Goal: Task Accomplishment & Management: Manage account settings

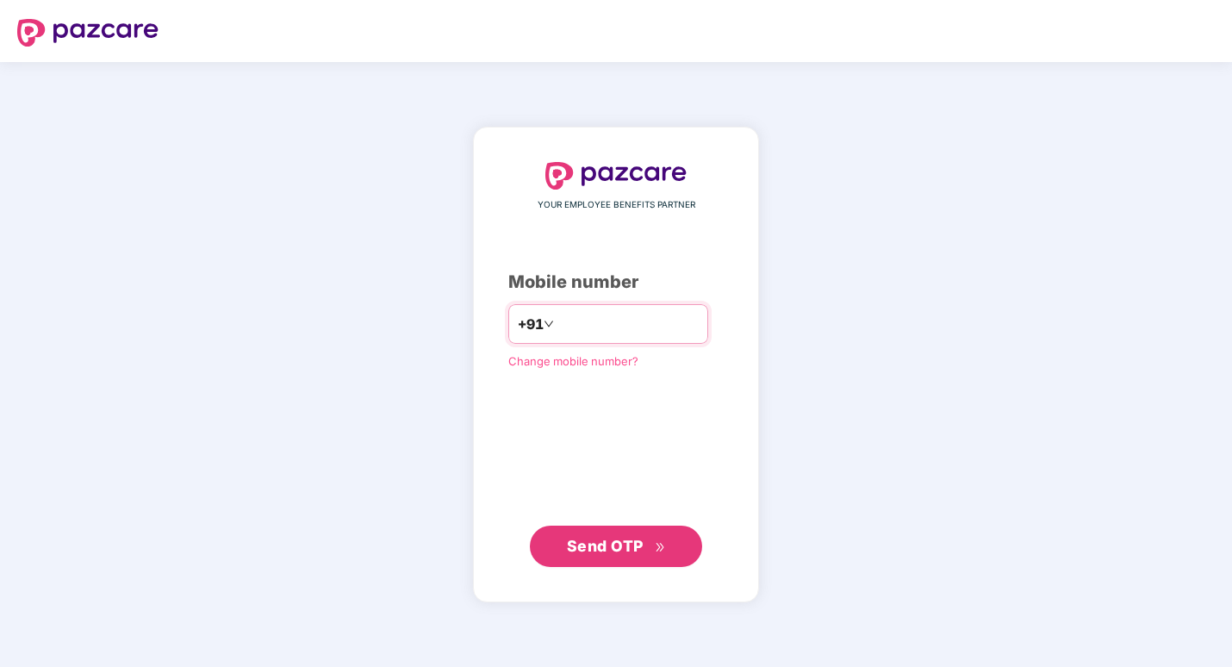
click at [569, 314] on input "number" at bounding box center [628, 324] width 141 height 28
type input "**********"
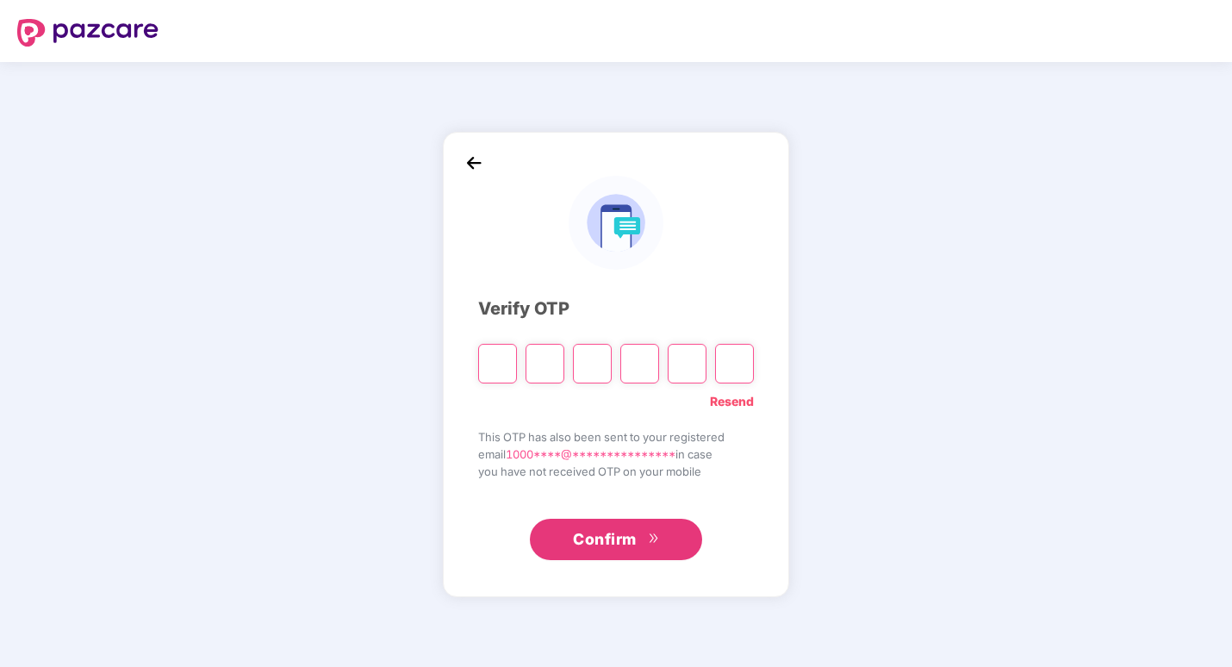
type input "*"
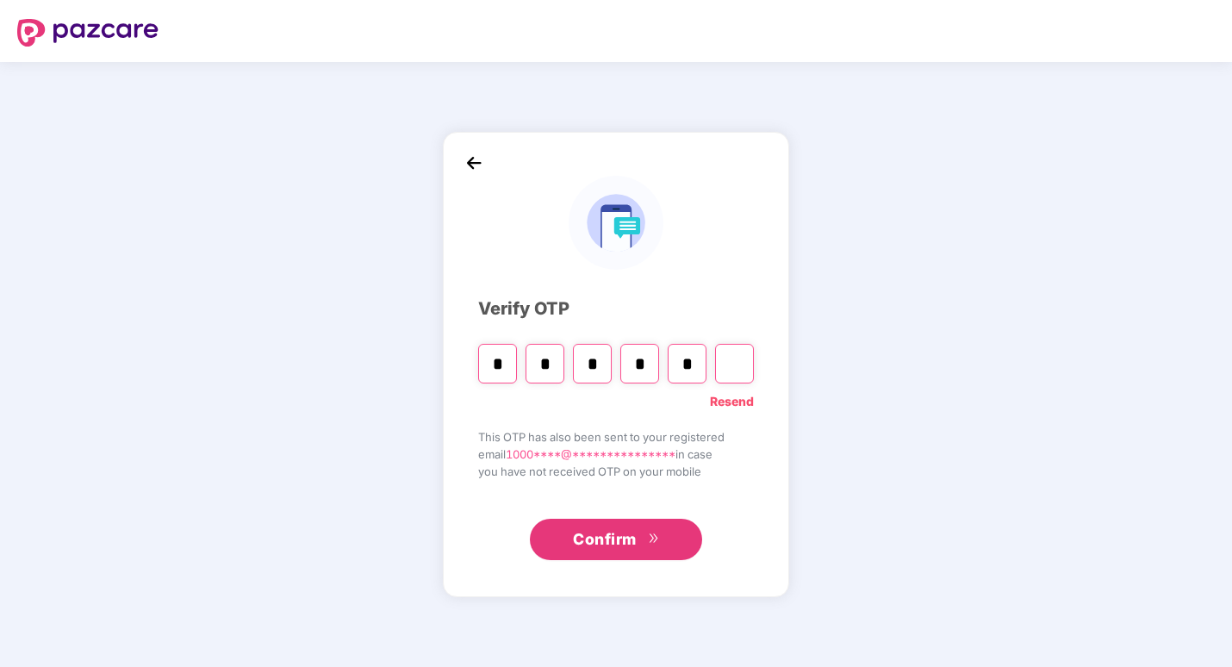
type input "*"
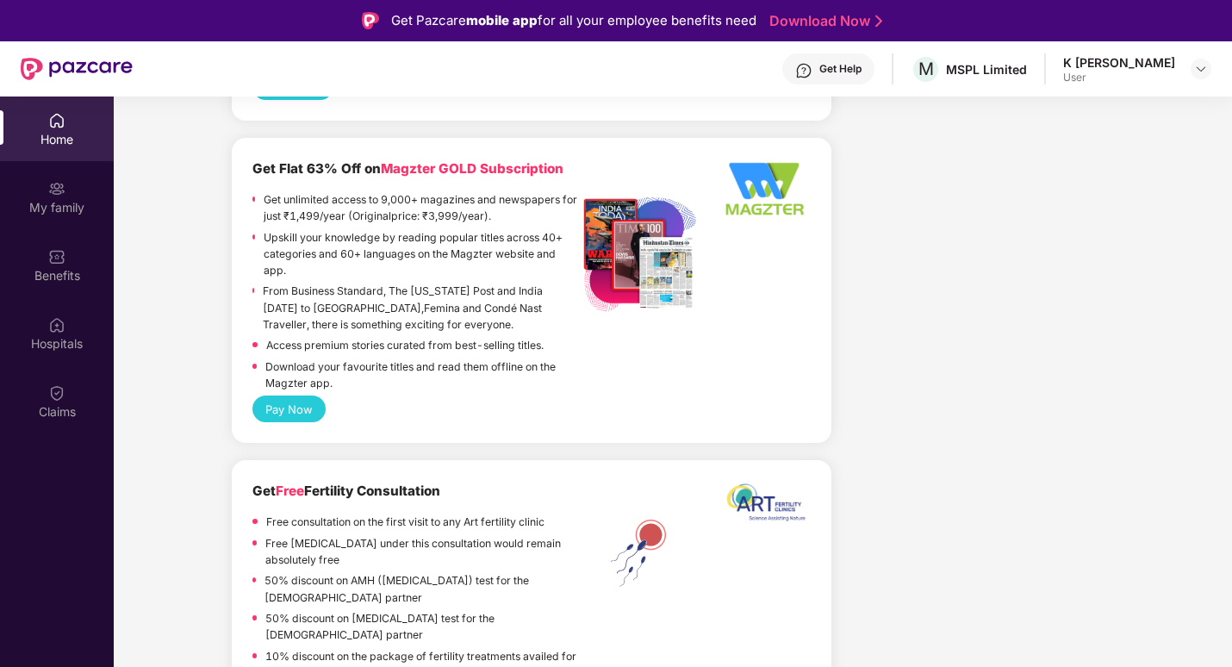
scroll to position [1206, 0]
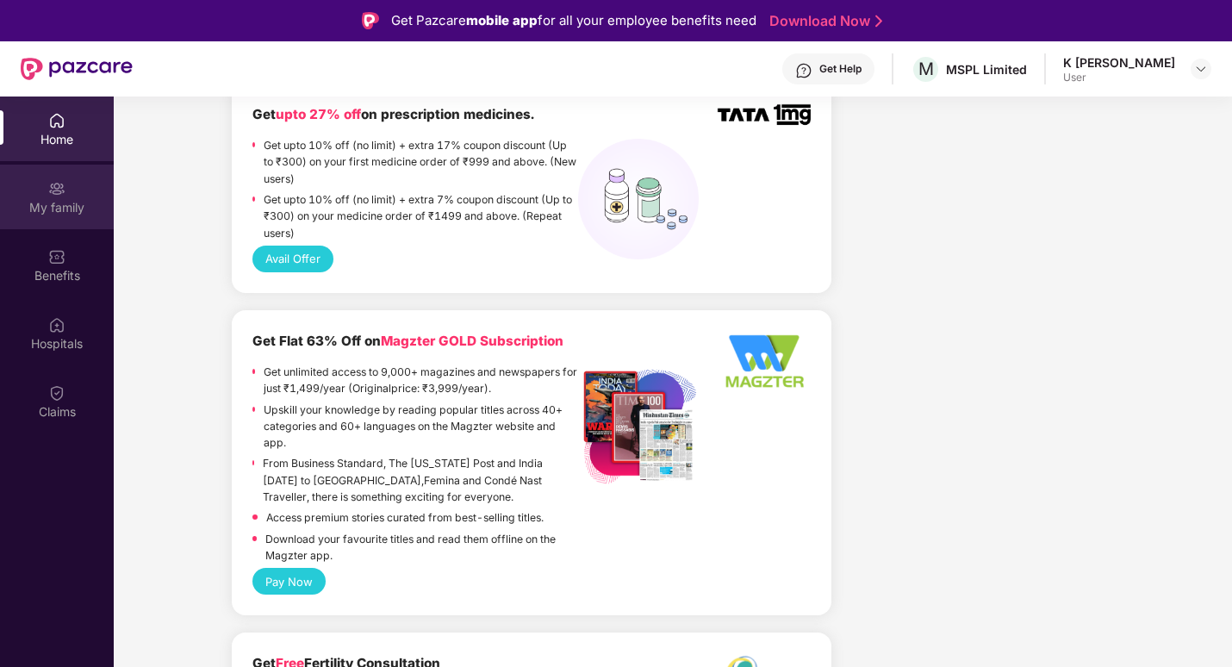
click at [53, 199] on div "My family" at bounding box center [57, 207] width 114 height 17
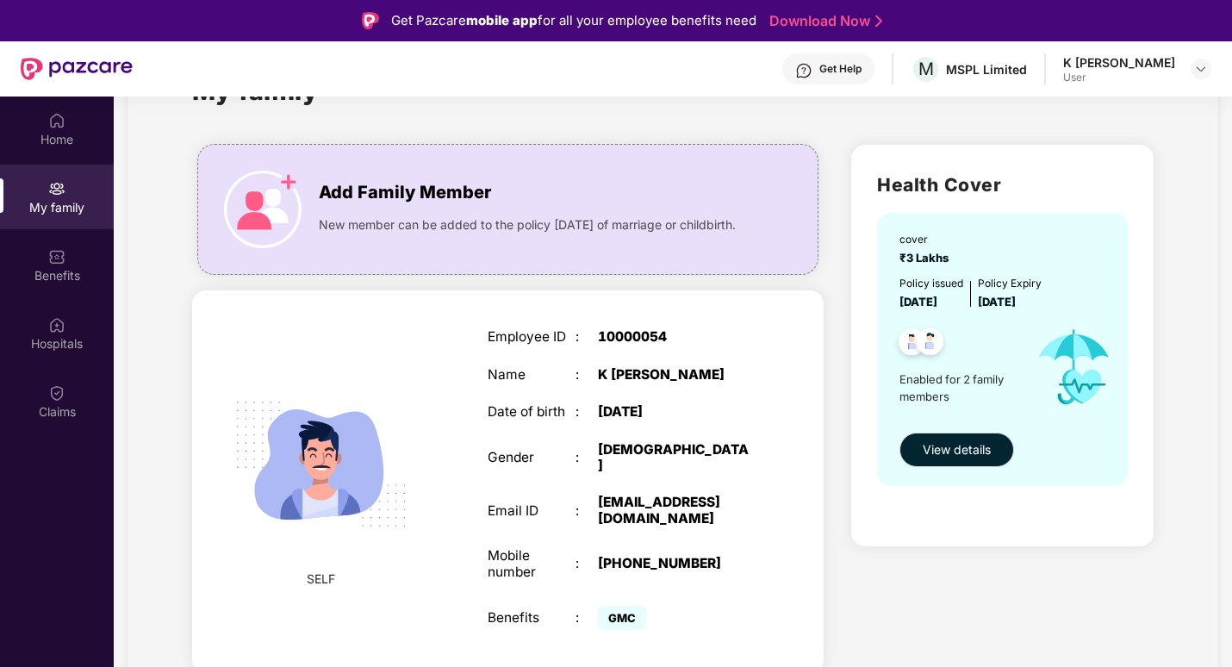
scroll to position [172, 0]
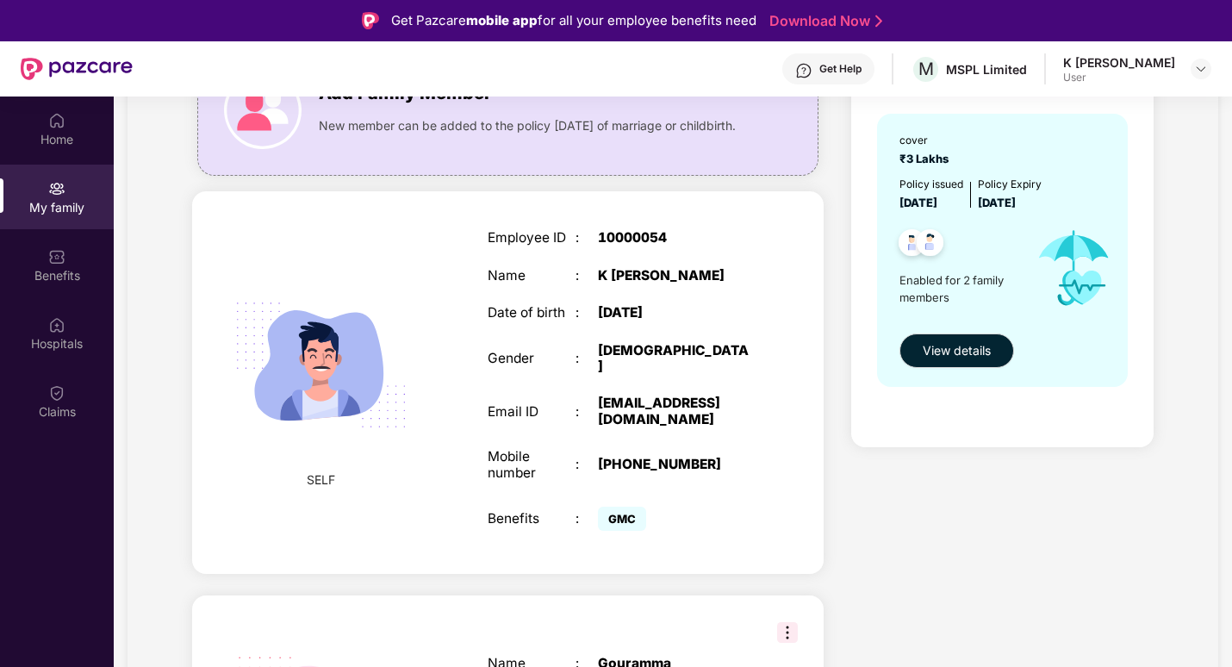
click at [708, 362] on div "[DEMOGRAPHIC_DATA]" at bounding box center [675, 359] width 154 height 32
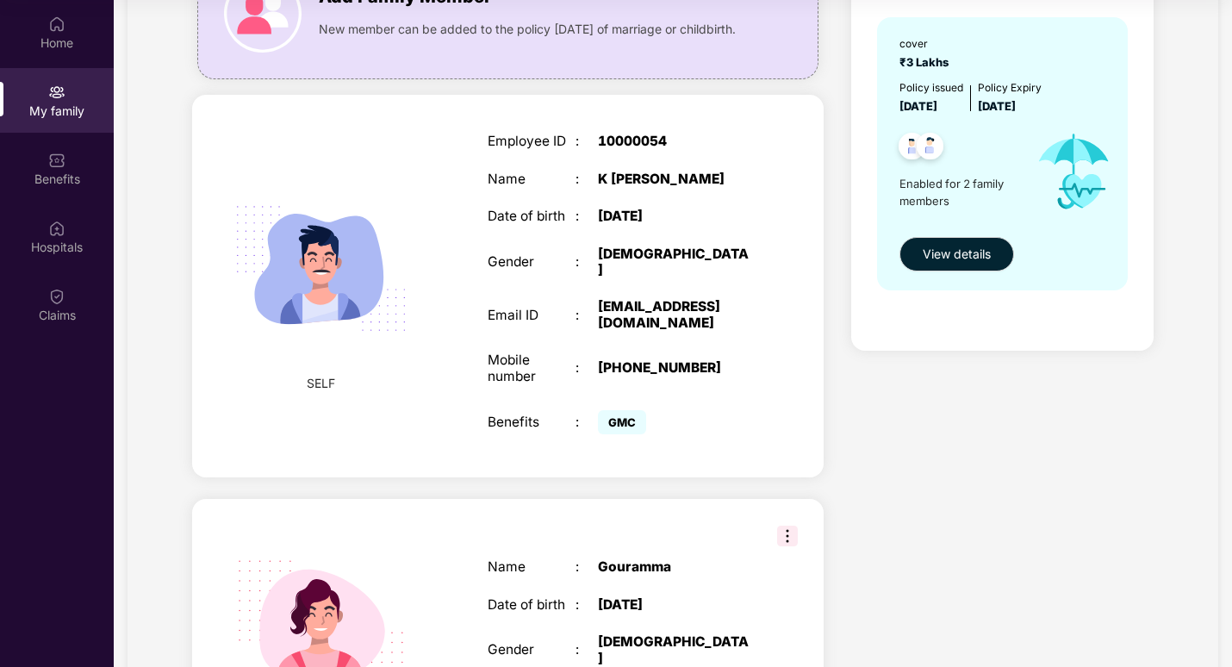
click at [574, 319] on div "Email ID : [EMAIL_ADDRESS][DOMAIN_NAME]" at bounding box center [620, 315] width 265 height 32
click at [612, 410] on span "GMC" at bounding box center [622, 422] width 48 height 24
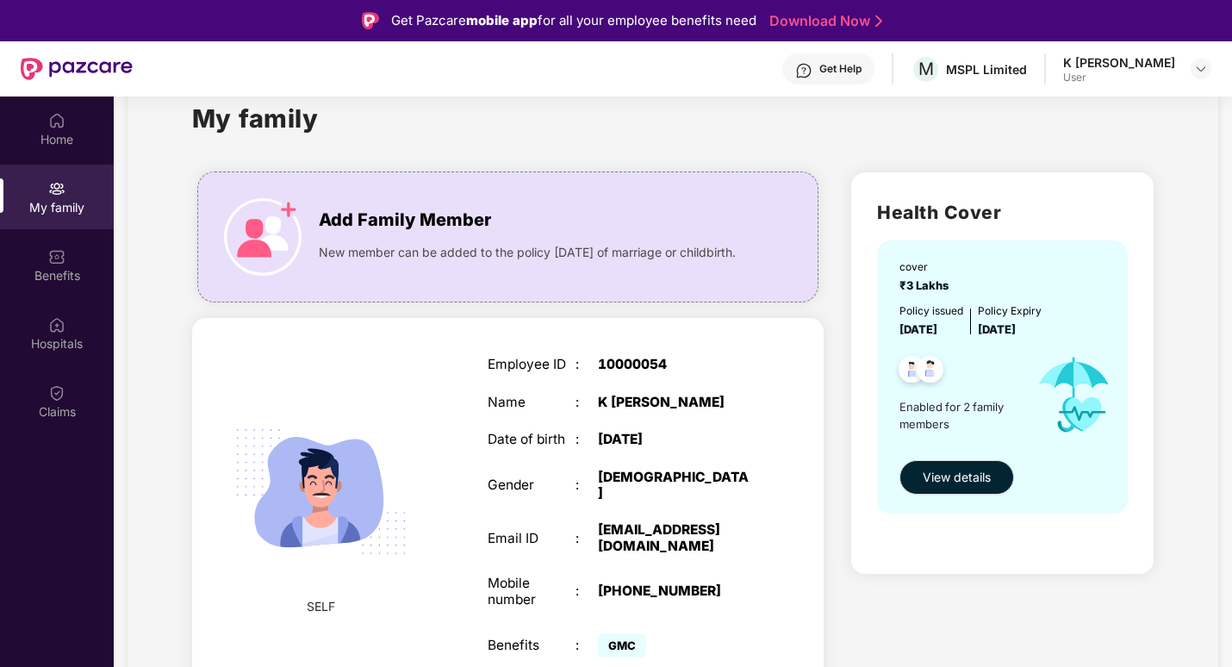
scroll to position [86, 0]
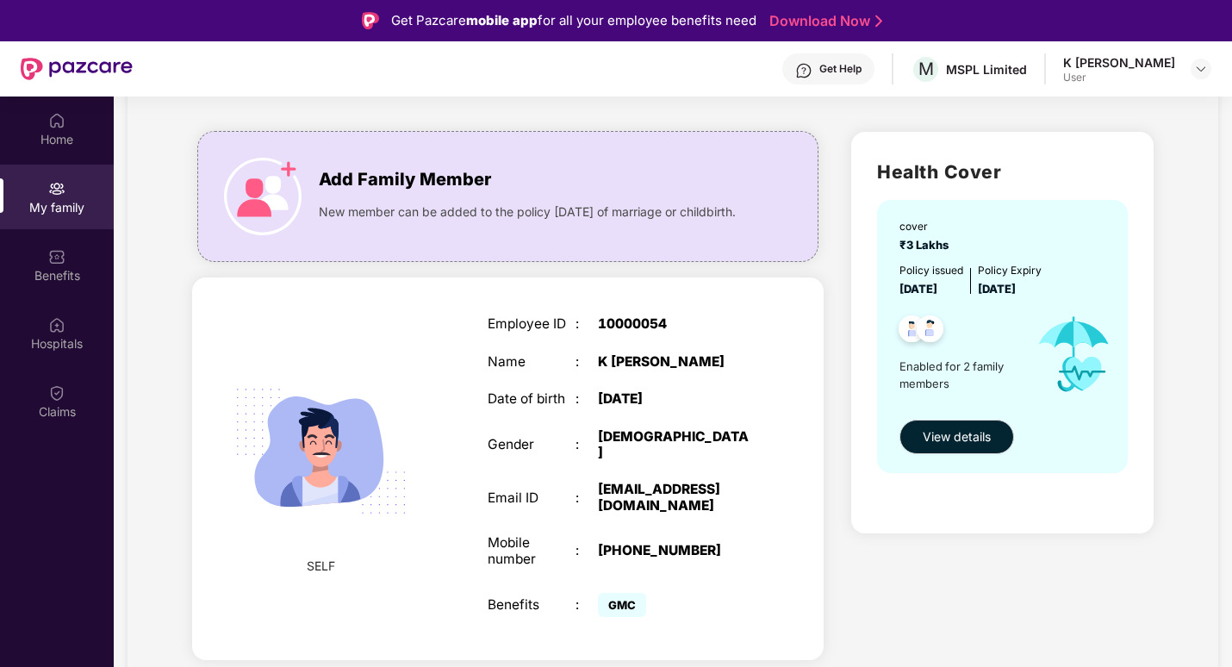
click at [630, 458] on div "Employee ID : 10000054 Name : [PERSON_NAME] Date of birth : [DEMOGRAPHIC_DATA] …" at bounding box center [620, 469] width 299 height 348
click at [985, 431] on span "View details" at bounding box center [957, 436] width 68 height 19
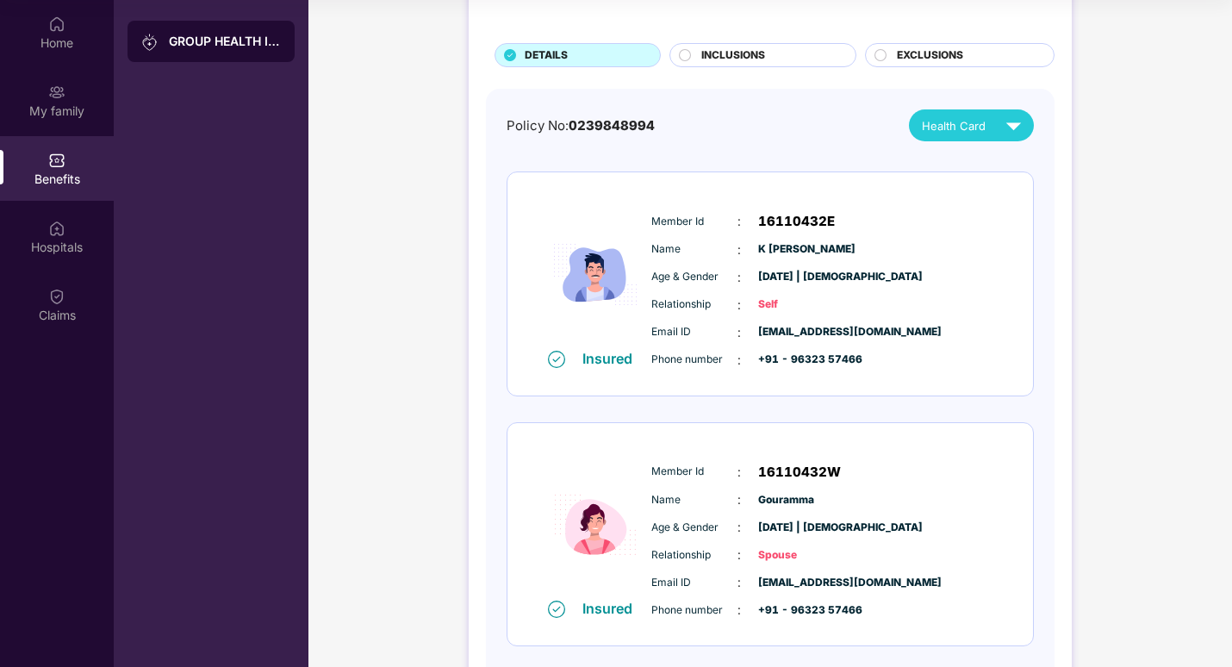
scroll to position [0, 0]
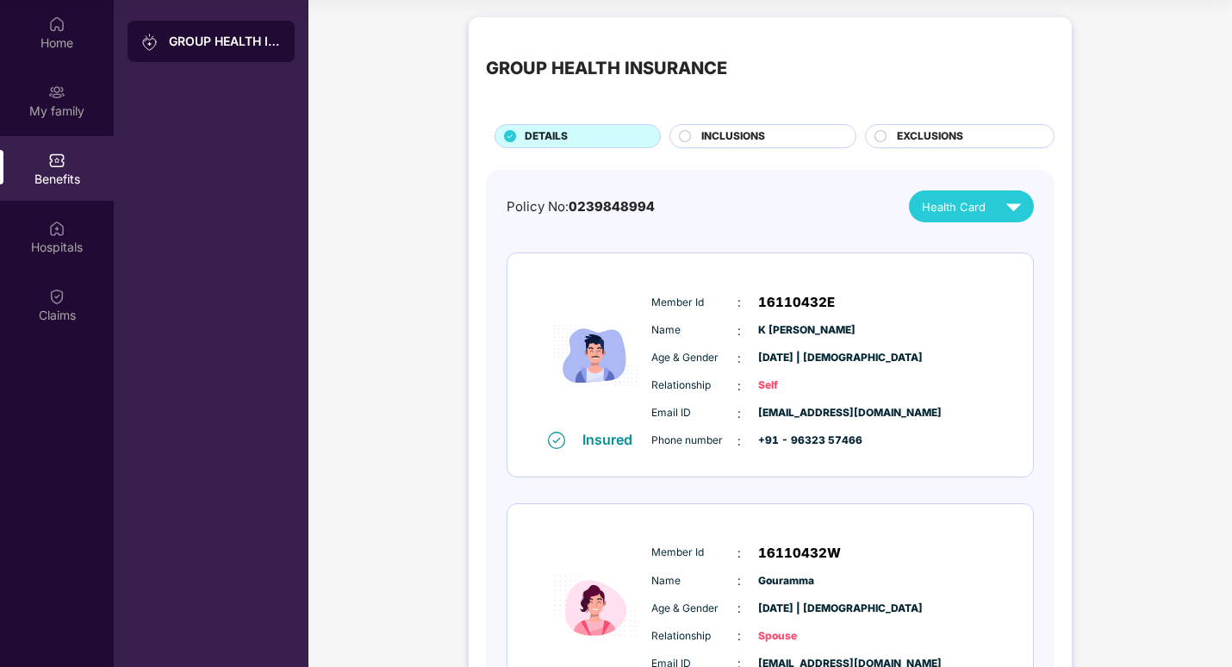
click at [851, 378] on div "Relationship : Self" at bounding box center [822, 386] width 342 height 19
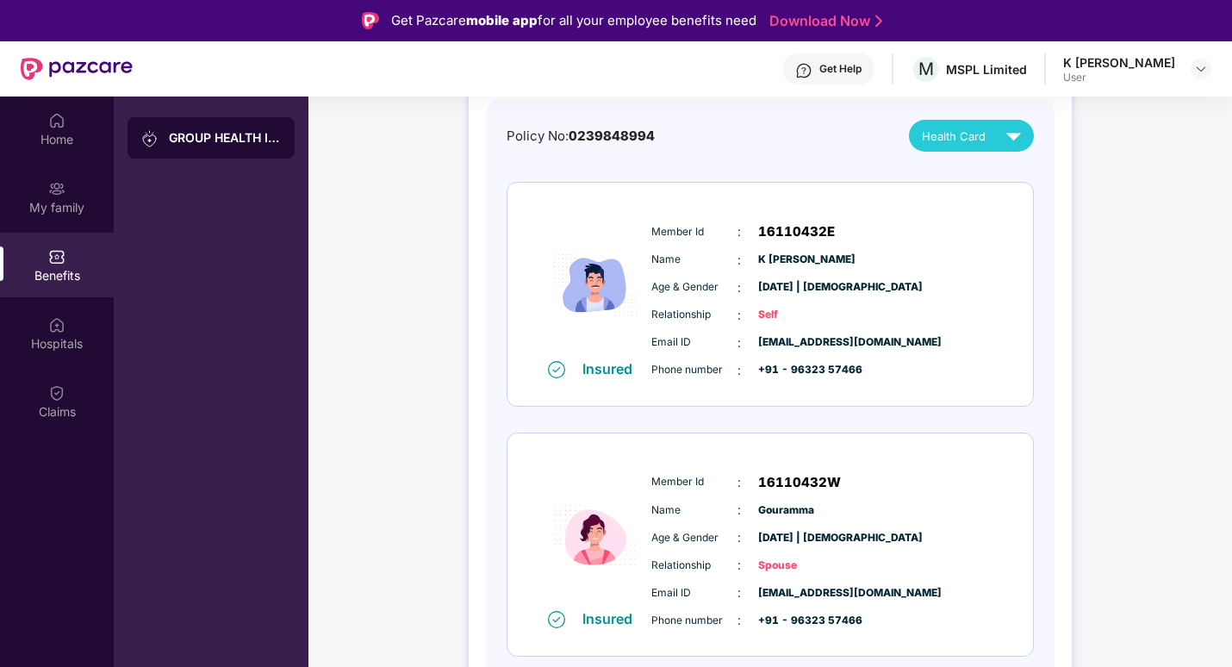
click at [739, 356] on div "Email ID : [EMAIL_ADDRESS][DOMAIN_NAME] Phone number : +91 - 96323 57466" at bounding box center [822, 356] width 351 height 47
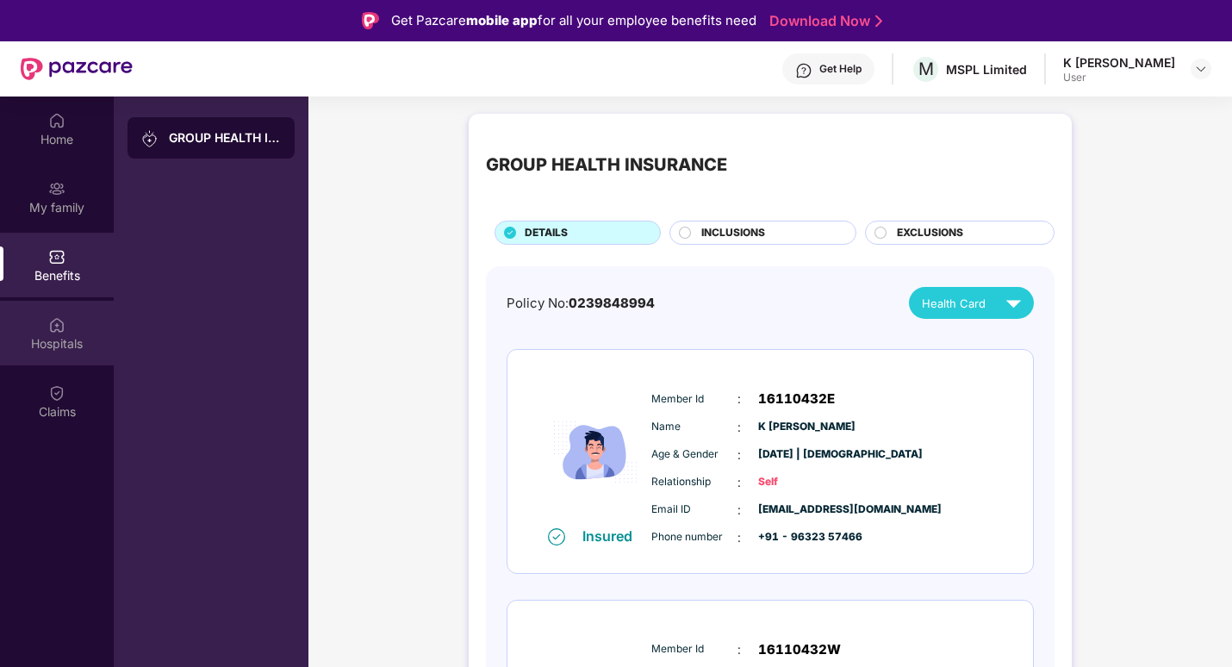
click at [67, 337] on div "Hospitals" at bounding box center [57, 343] width 114 height 17
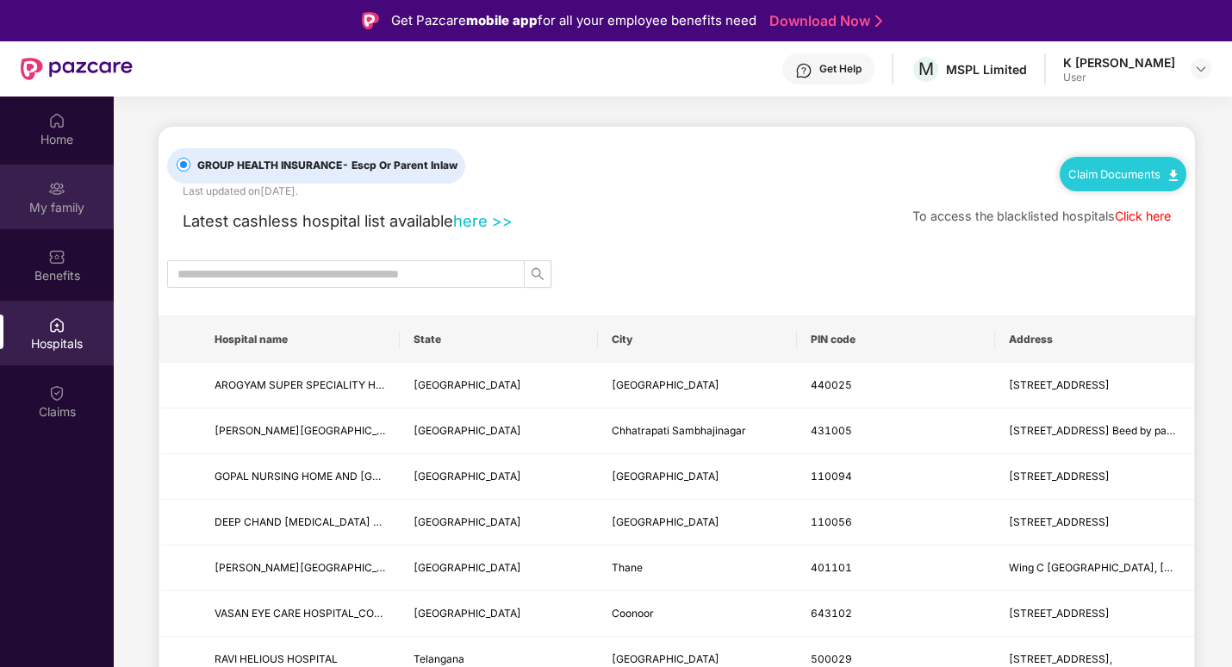
click at [59, 200] on div "My family" at bounding box center [57, 207] width 114 height 17
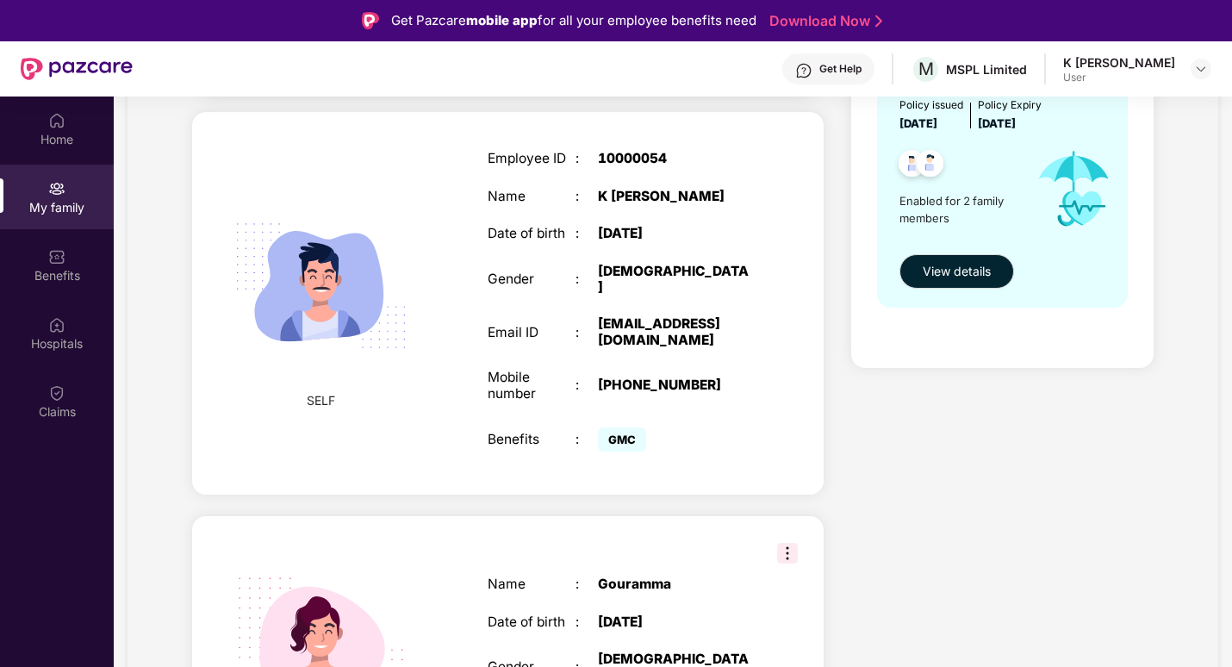
scroll to position [259, 0]
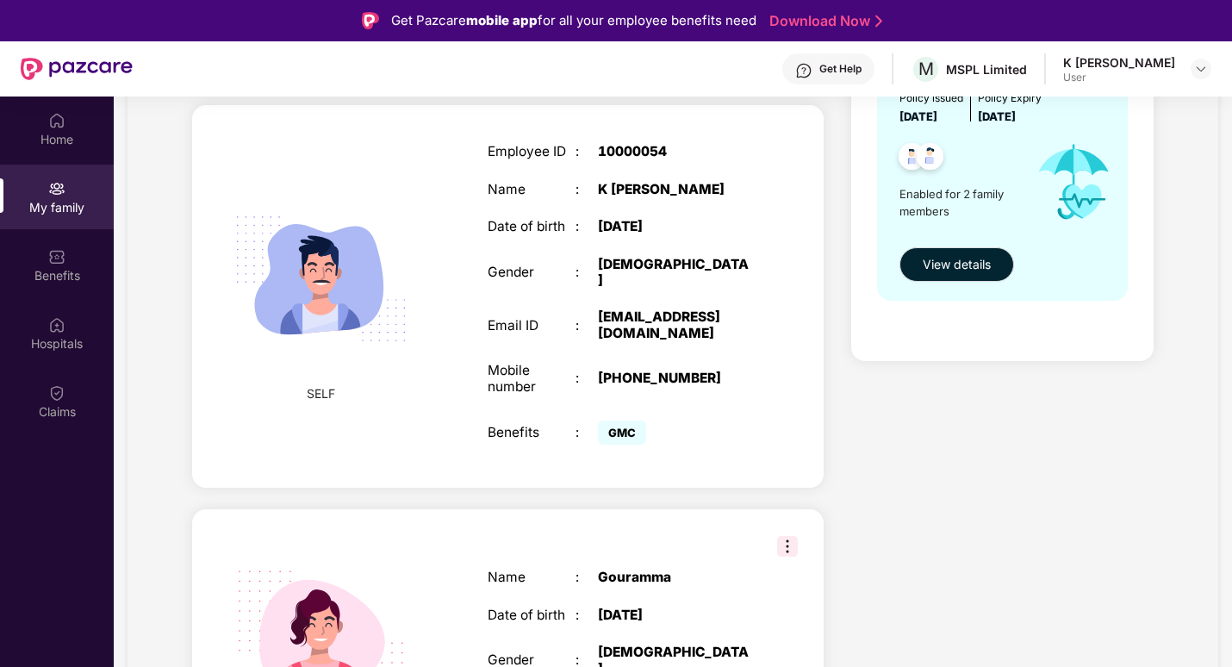
click at [511, 416] on div "Benefits : GMC" at bounding box center [620, 432] width 265 height 33
drag, startPoint x: 511, startPoint y: 411, endPoint x: 436, endPoint y: 312, distance: 124.3
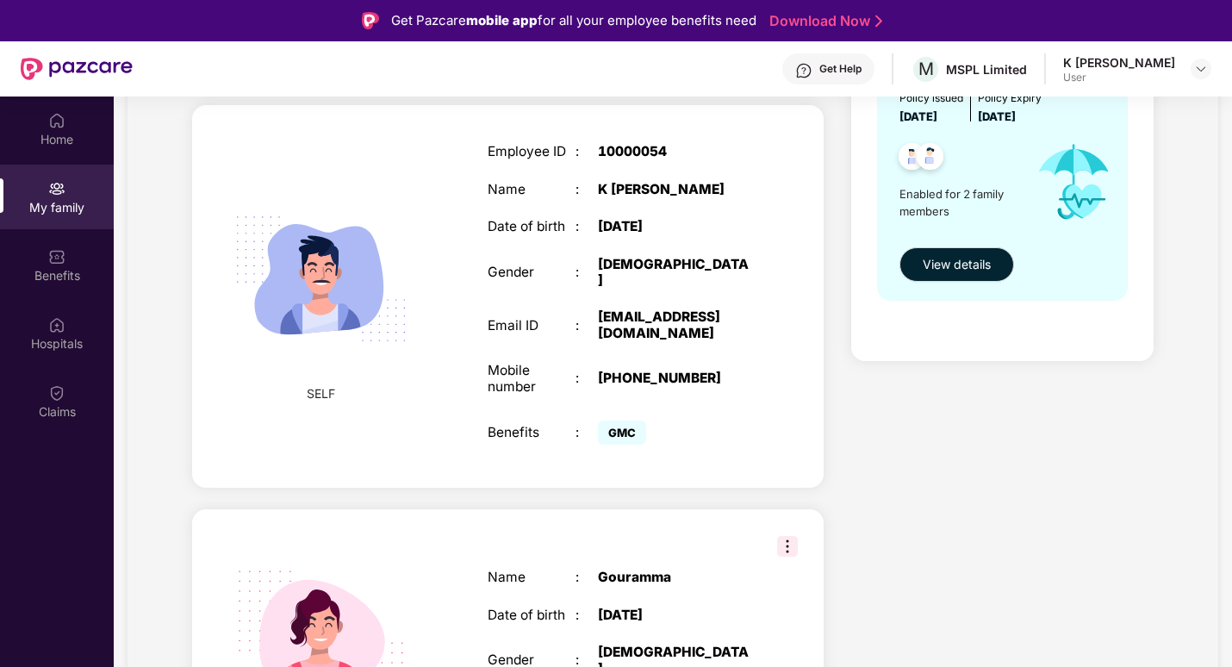
click at [436, 312] on div "SELF Employee ID : 10000054 Name : [PERSON_NAME] Date of birth : [DEMOGRAPHIC_D…" at bounding box center [508, 296] width 633 height 383
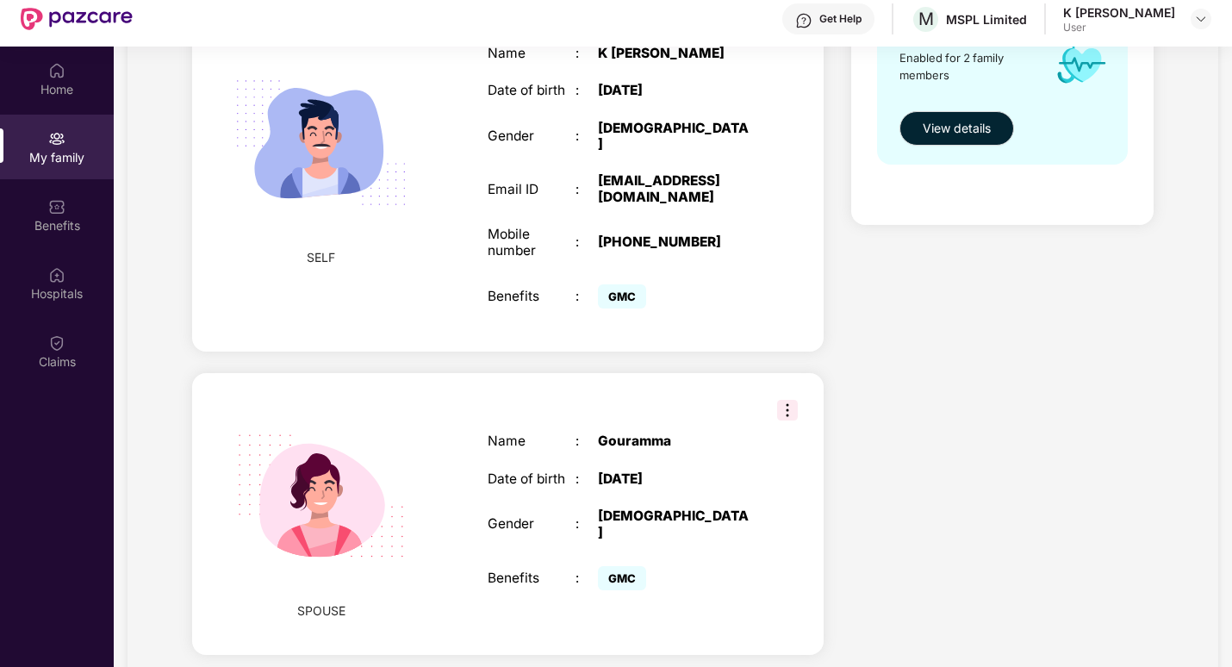
scroll to position [97, 0]
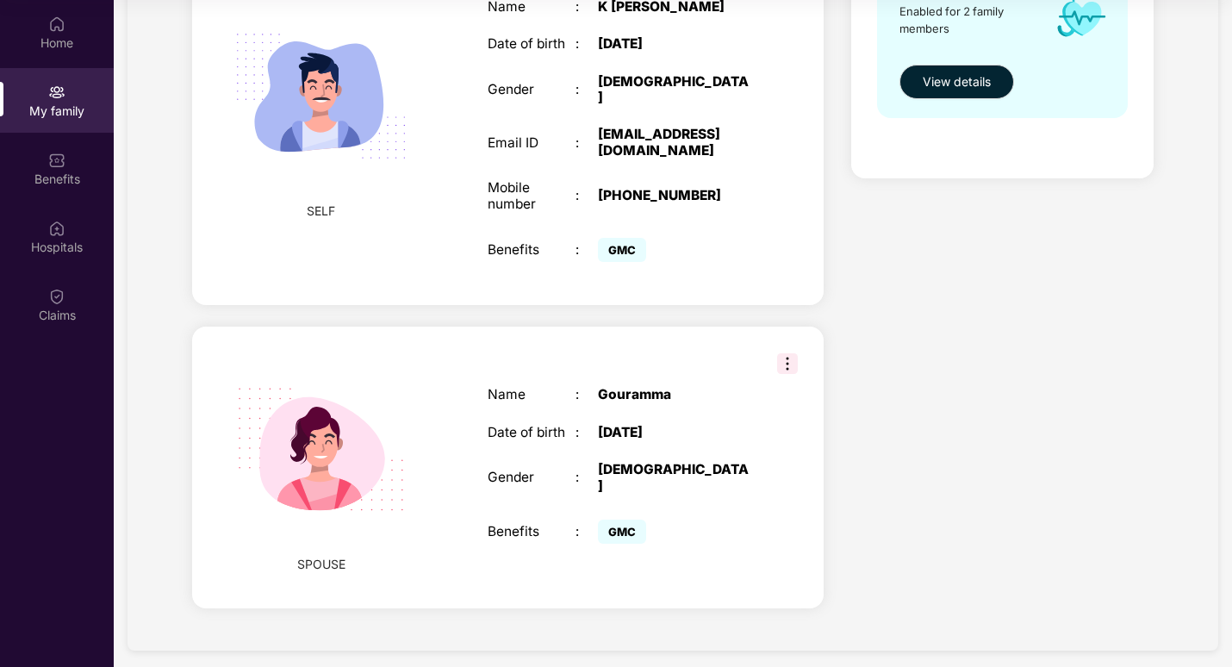
click at [788, 353] on img at bounding box center [787, 363] width 21 height 21
click at [784, 353] on img at bounding box center [787, 363] width 21 height 21
click at [685, 538] on div "Name : [PERSON_NAME] Date of birth : [DEMOGRAPHIC_DATA] Gender : [DEMOGRAPHIC_D…" at bounding box center [620, 467] width 299 height 204
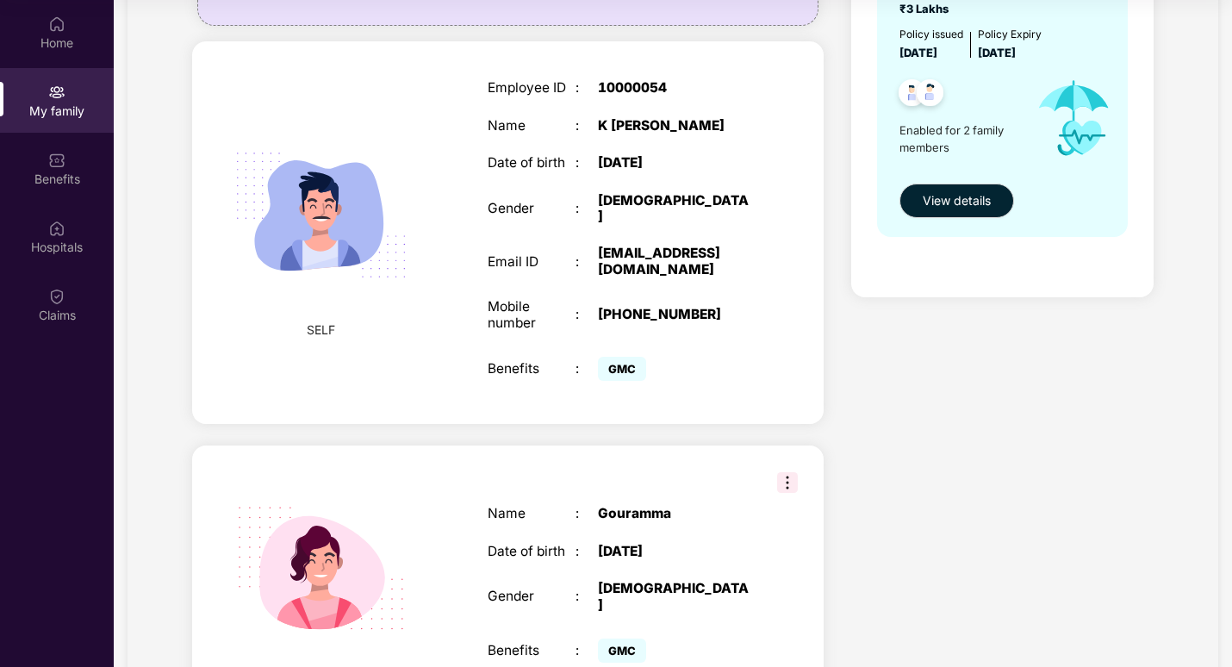
scroll to position [86, 0]
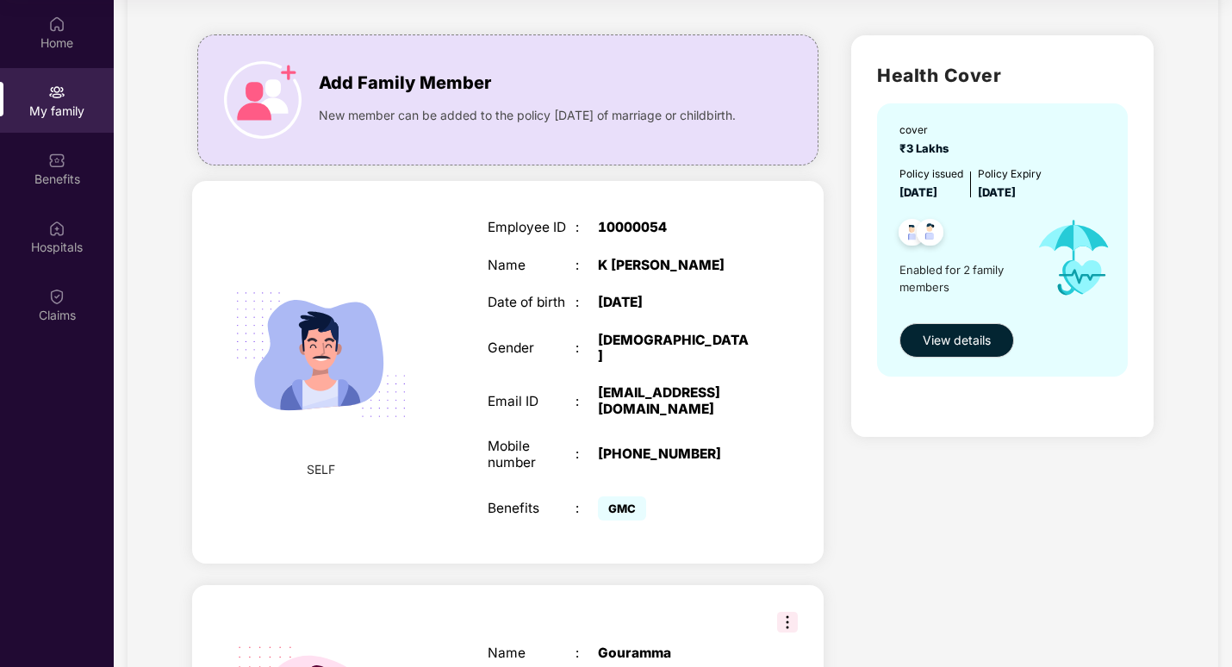
click at [767, 232] on div "Employee ID : 10000054 Name : [PERSON_NAME] Date of birth : [DEMOGRAPHIC_DATA] …" at bounding box center [620, 372] width 299 height 348
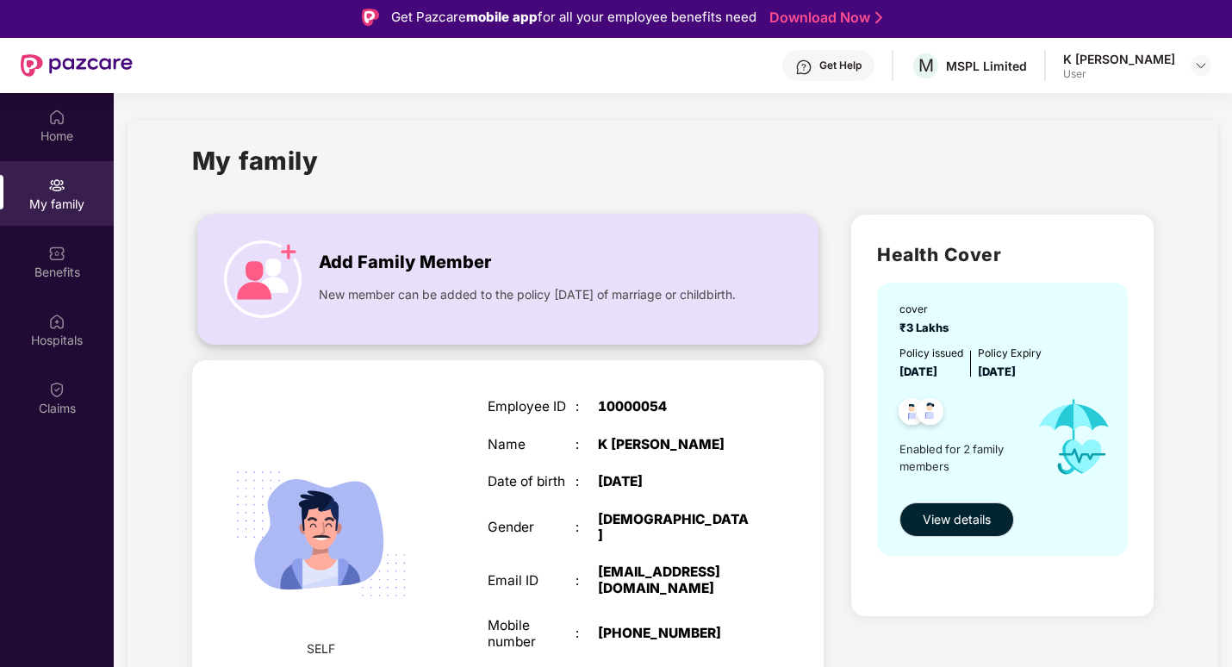
scroll to position [0, 0]
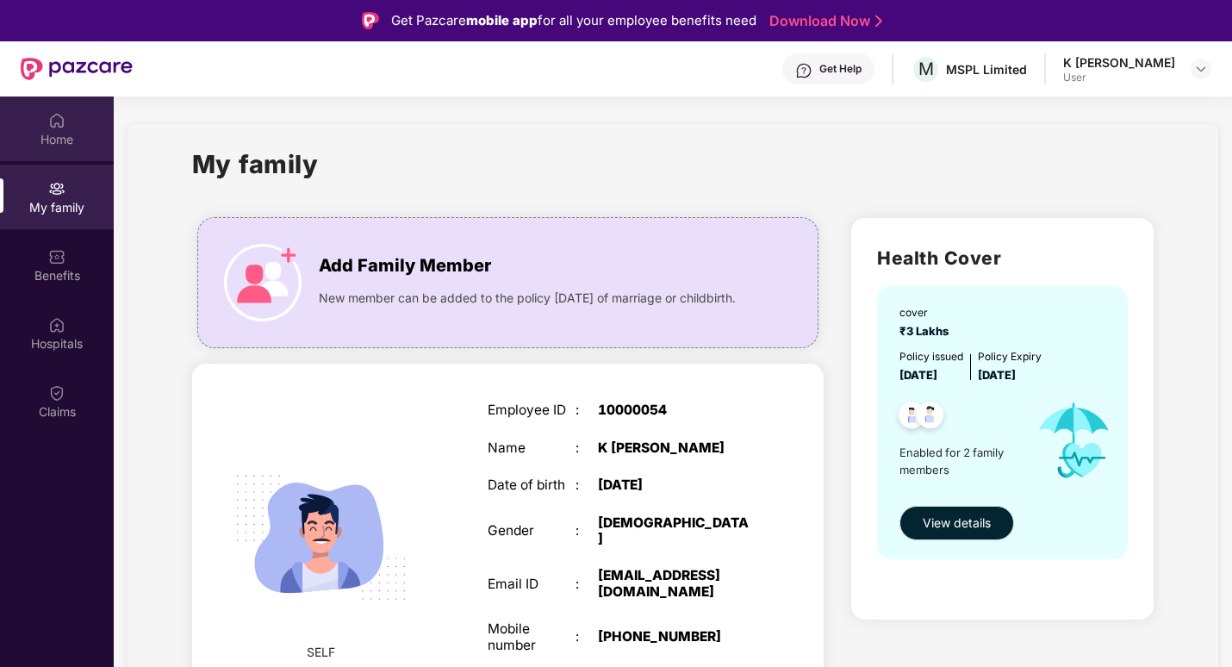
click at [60, 134] on div "Home" at bounding box center [57, 139] width 114 height 17
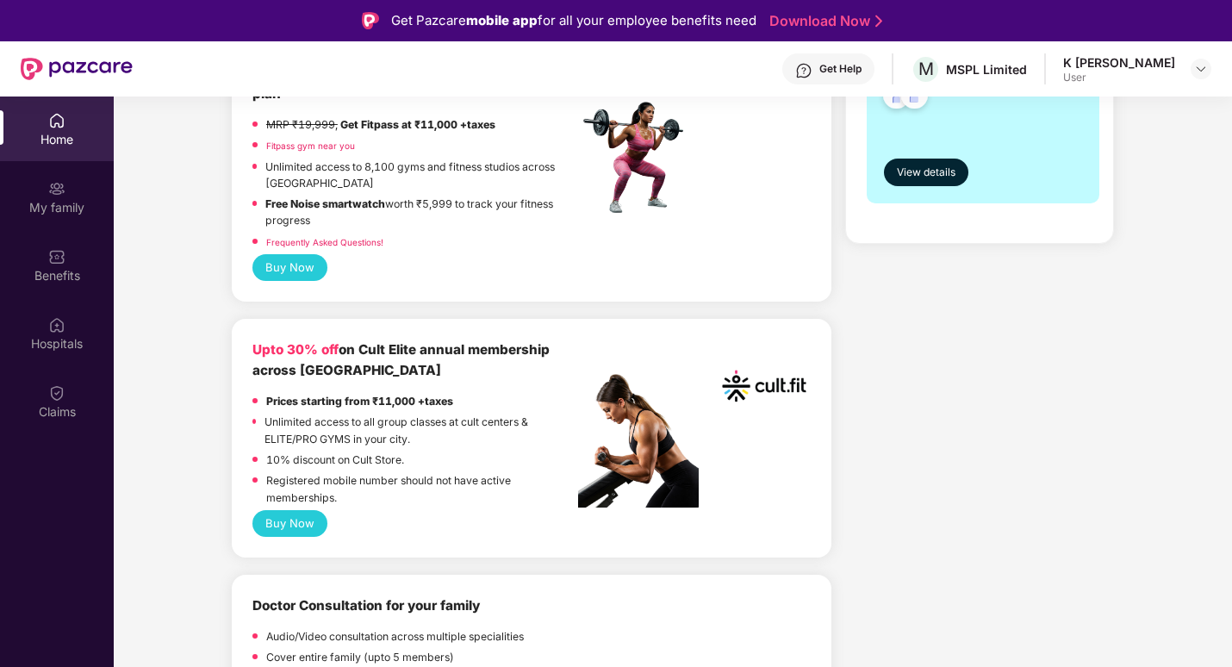
scroll to position [517, 0]
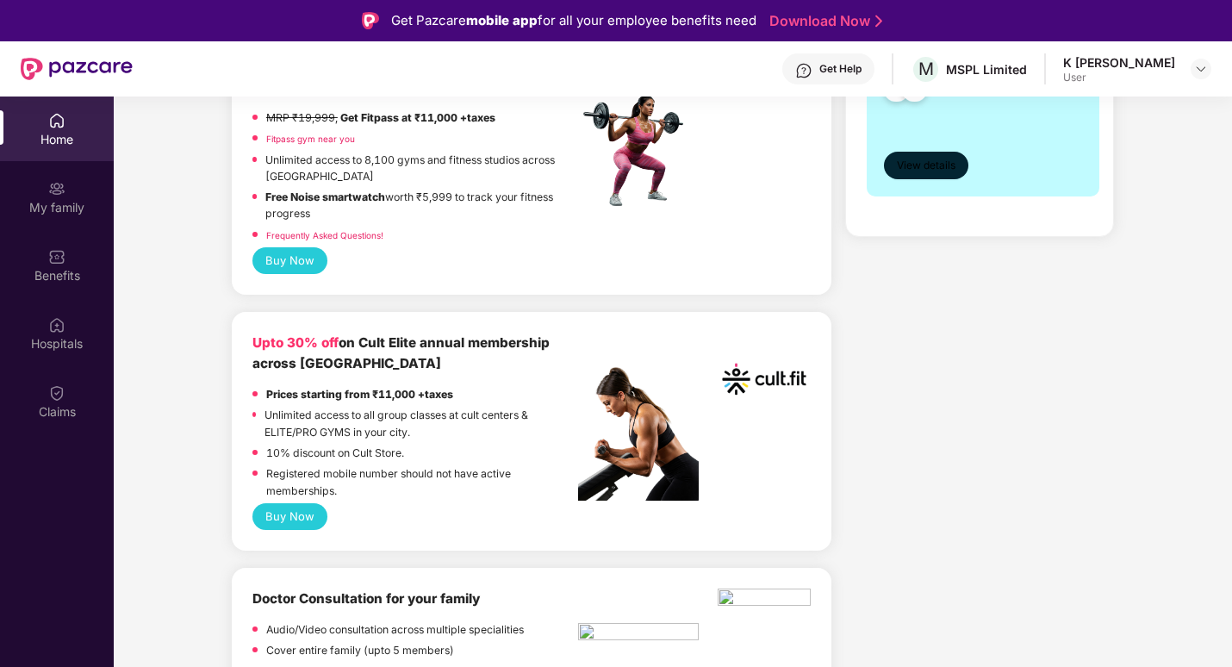
click at [939, 159] on span "View details" at bounding box center [926, 166] width 59 height 16
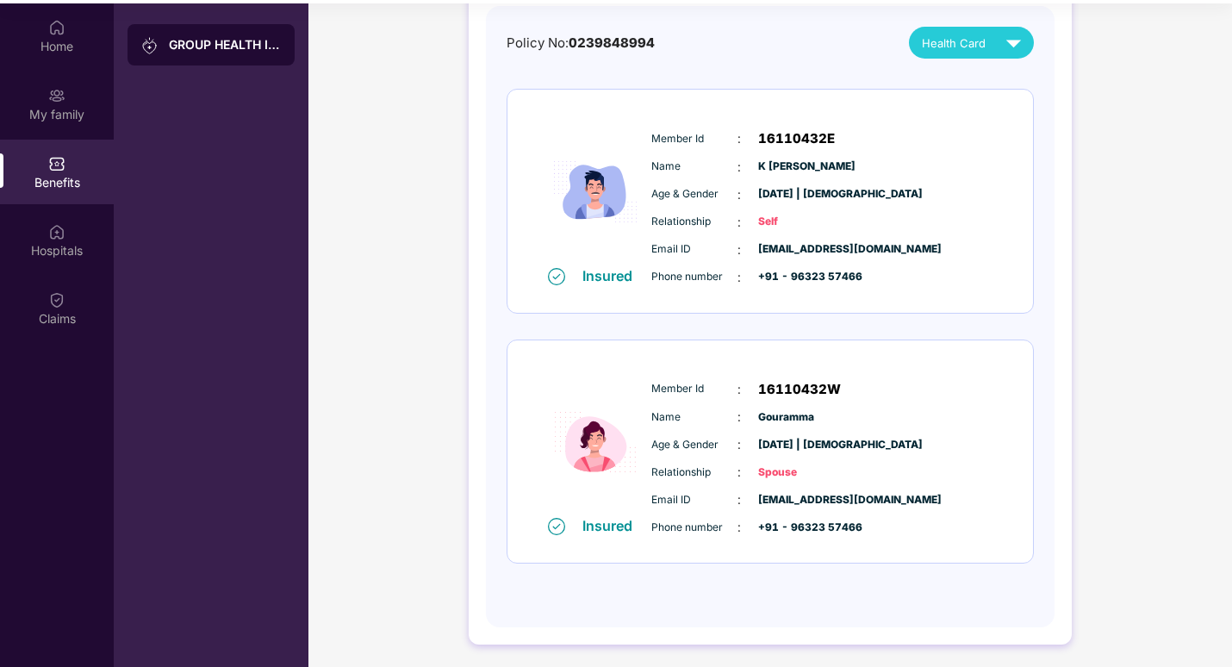
scroll to position [97, 0]
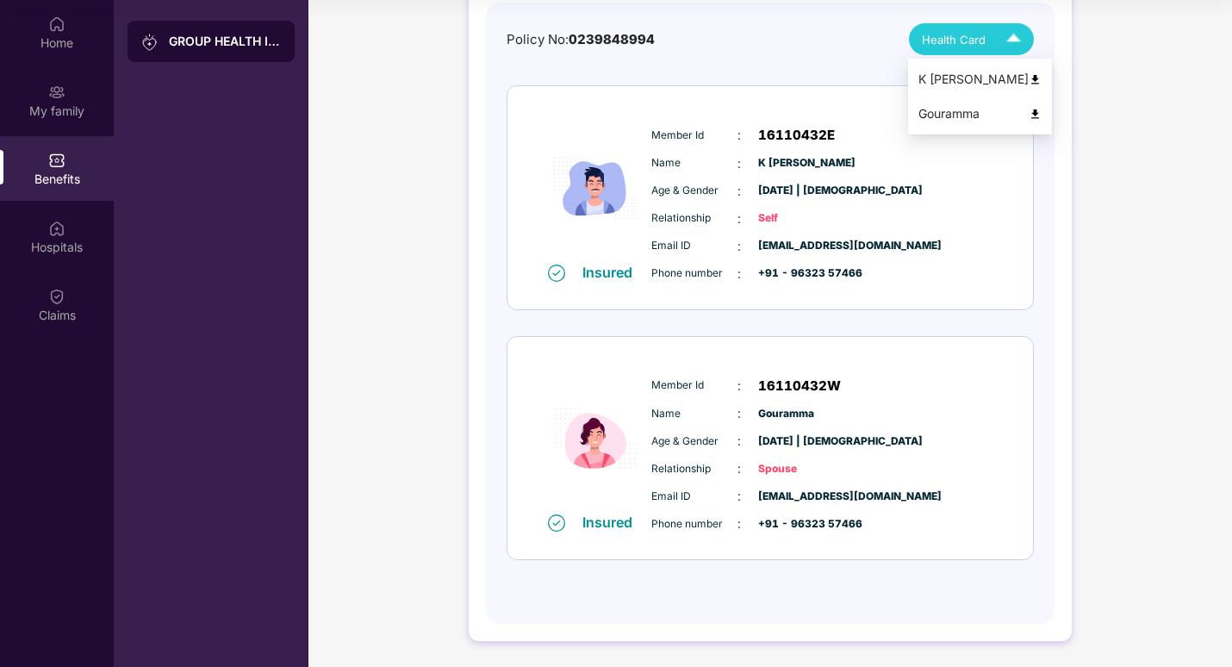
click at [1015, 34] on img at bounding box center [1014, 39] width 30 height 30
click at [1029, 78] on img at bounding box center [1035, 79] width 13 height 13
click at [1007, 42] on img at bounding box center [1014, 39] width 30 height 30
click at [1029, 115] on img at bounding box center [1035, 114] width 13 height 13
